Goal: Find specific page/section: Find specific page/section

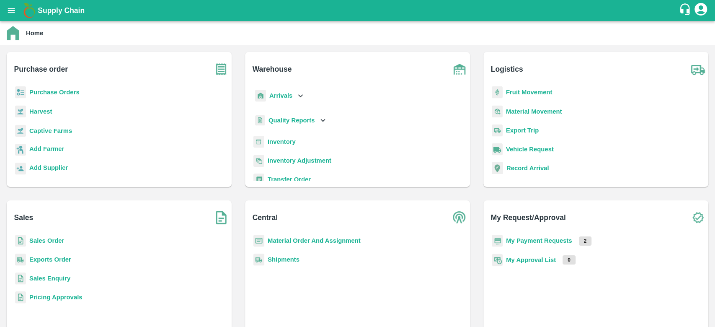
click at [281, 142] on b "Inventory" at bounding box center [282, 141] width 28 height 7
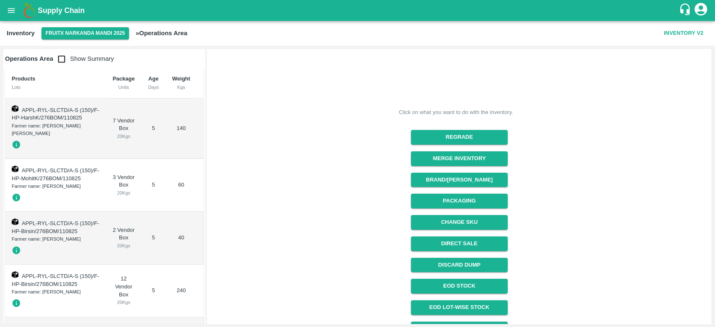
scroll to position [75, 0]
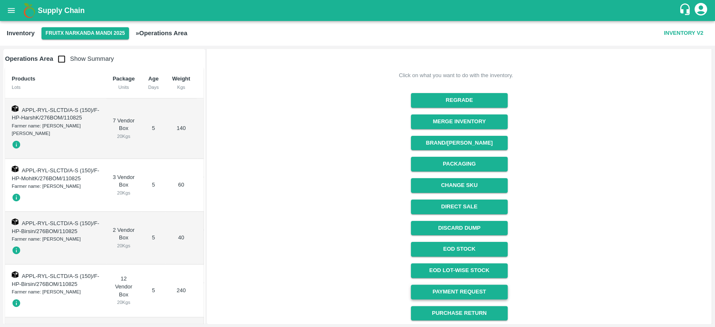
click at [464, 293] on link "Payment Request" at bounding box center [459, 292] width 97 height 15
